Goal: Information Seeking & Learning: Learn about a topic

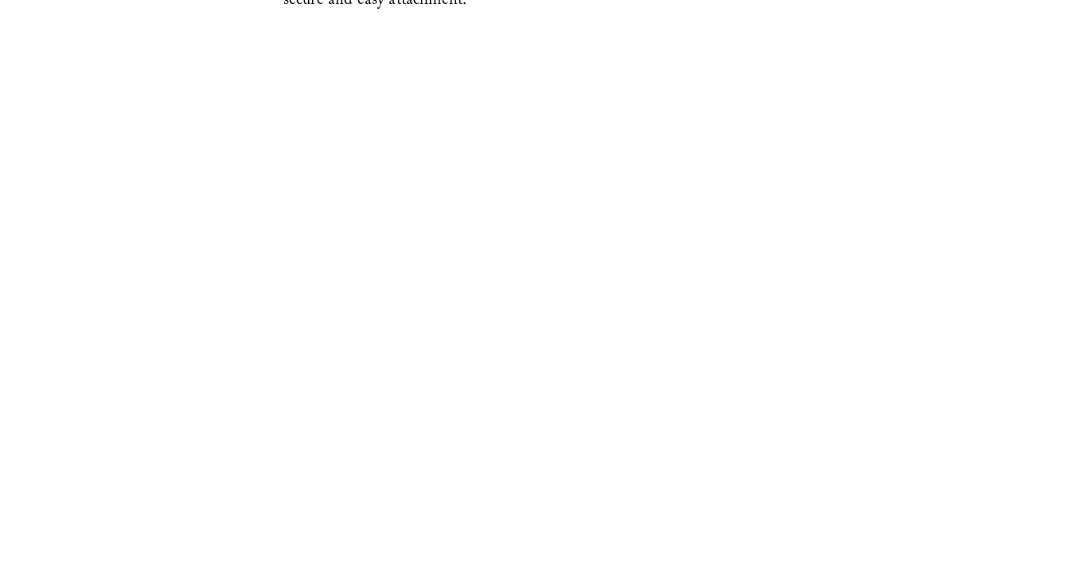
scroll to position [4652, 0]
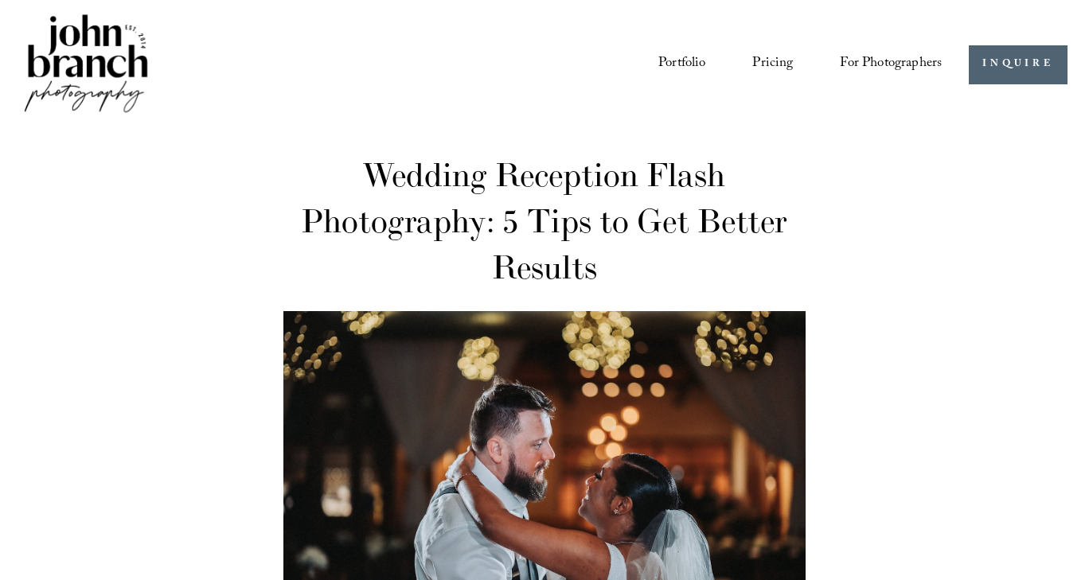
click at [0, 0] on span "Education" at bounding box center [0, 0] width 0 height 0
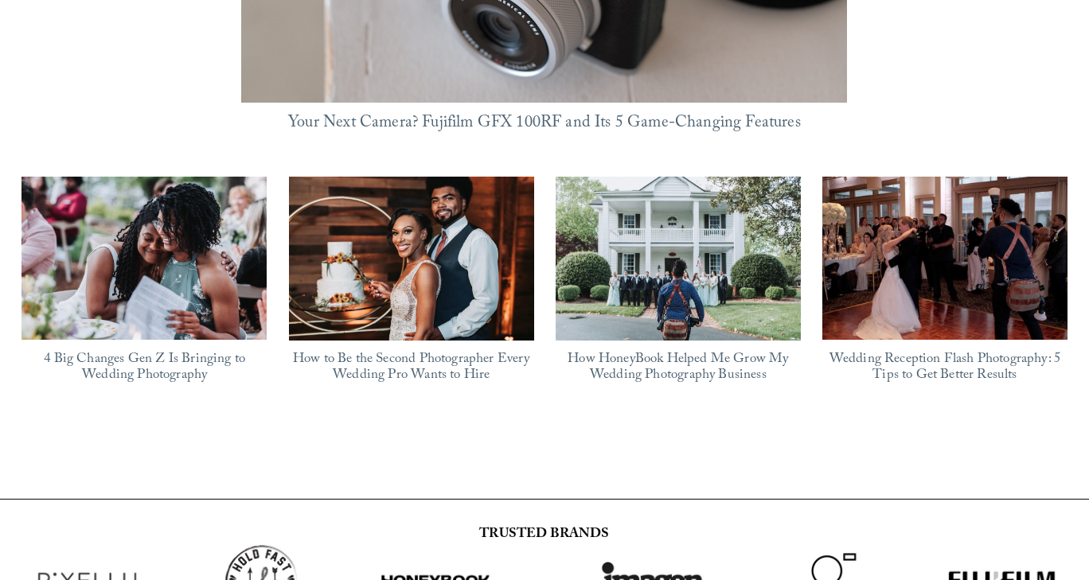
scroll to position [1490, 0]
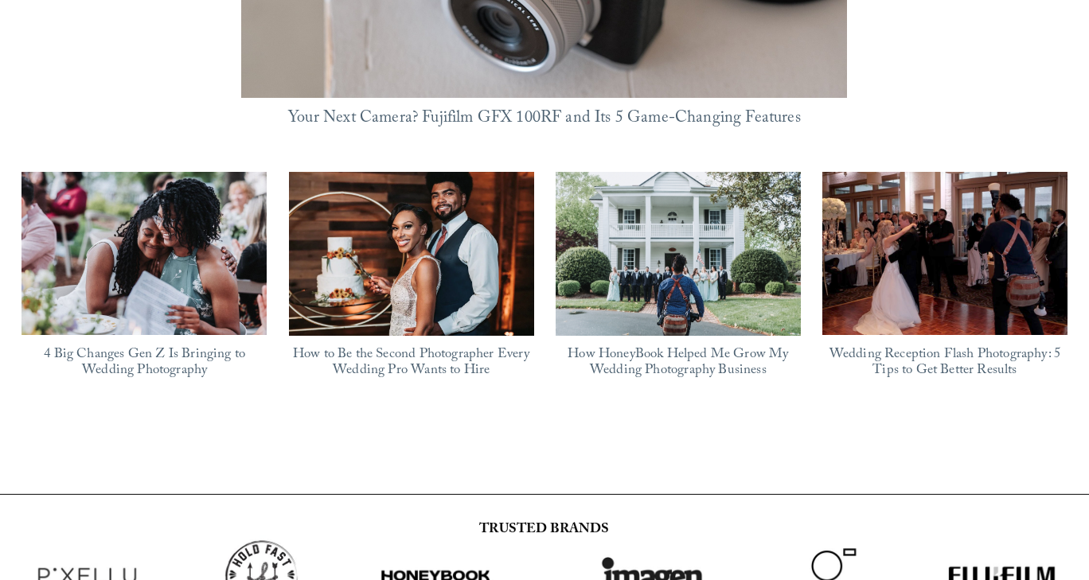
click at [953, 344] on link "Wedding Reception Flash Photography: 5 Tips to Get Better Results" at bounding box center [945, 363] width 231 height 39
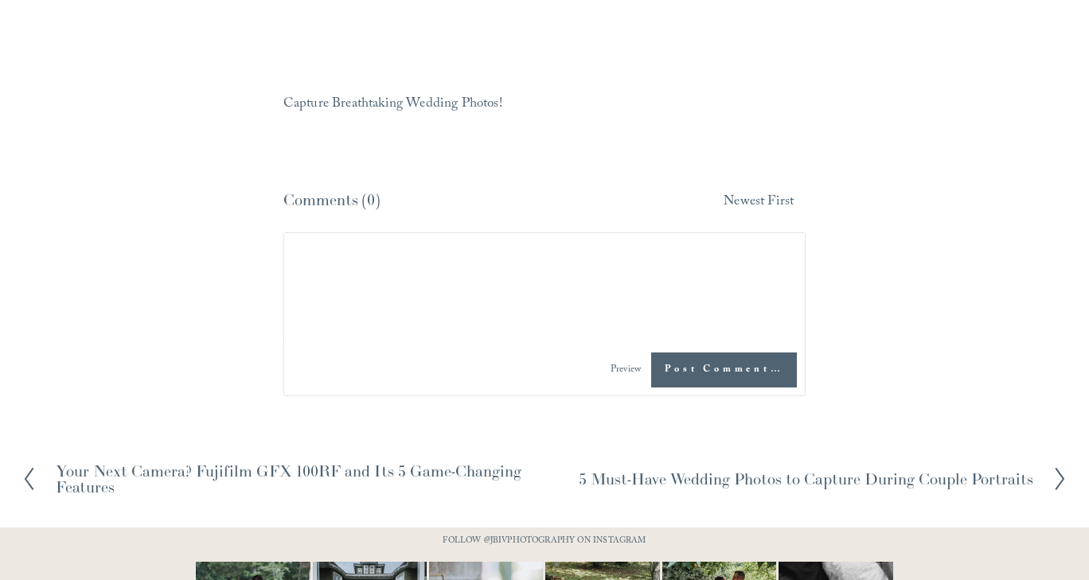
scroll to position [7754, 0]
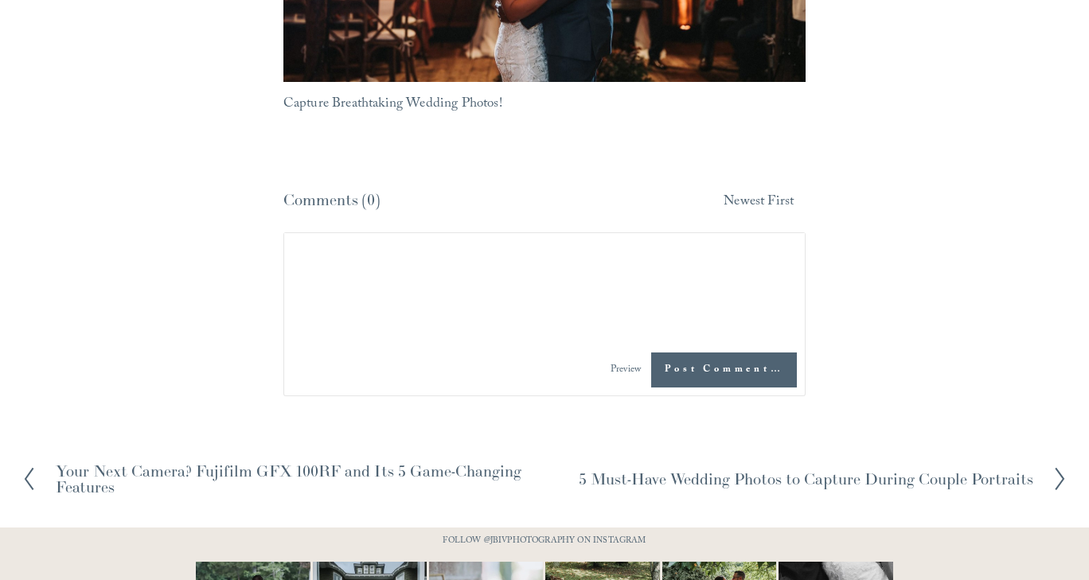
click at [1064, 492] on icon at bounding box center [1060, 479] width 14 height 25
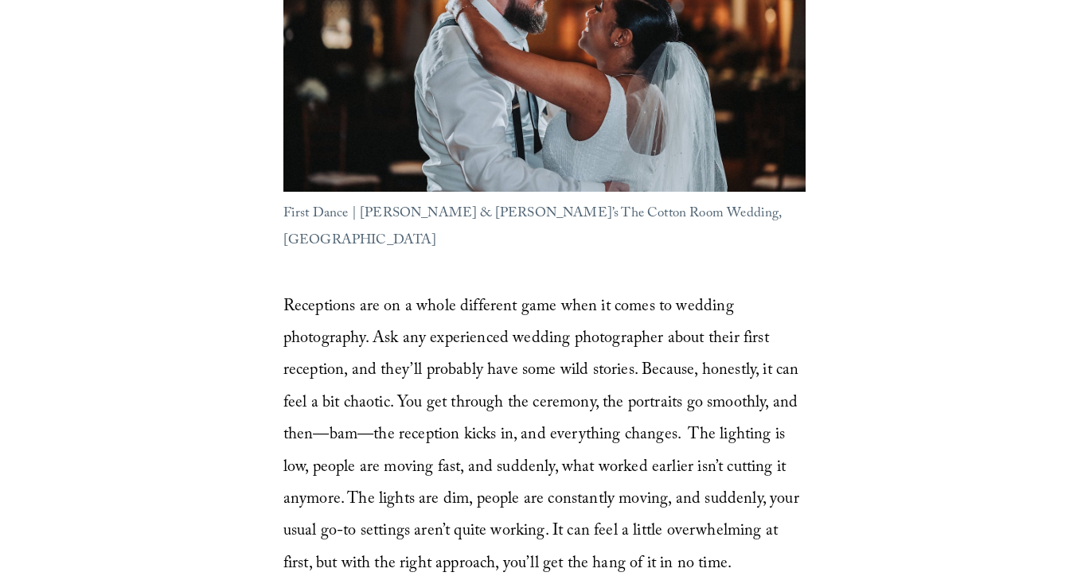
scroll to position [0, 0]
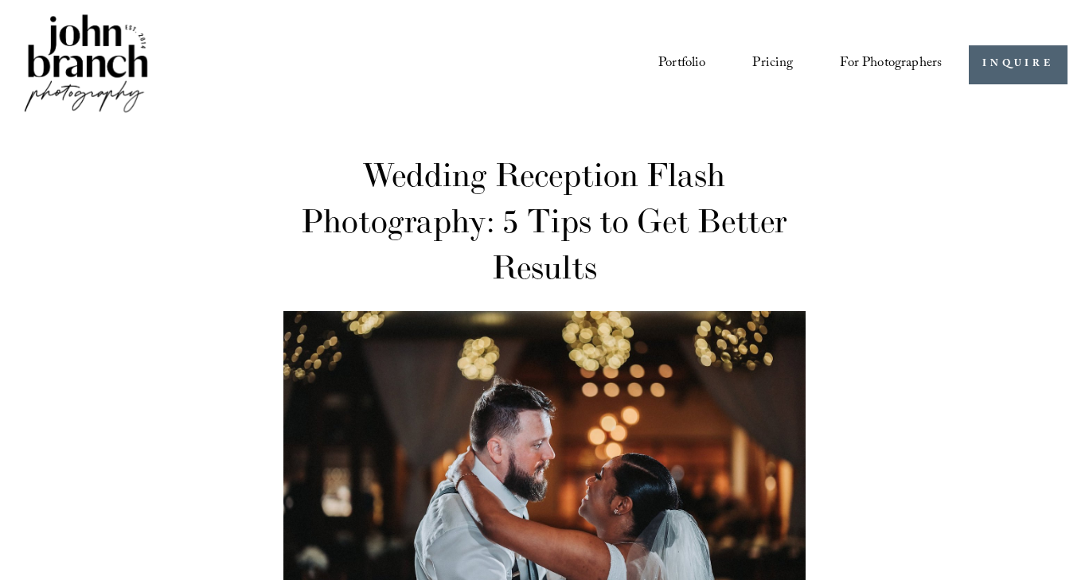
click at [0, 0] on link "Courses" at bounding box center [0, 0] width 0 height 0
